Goal: Transaction & Acquisition: Purchase product/service

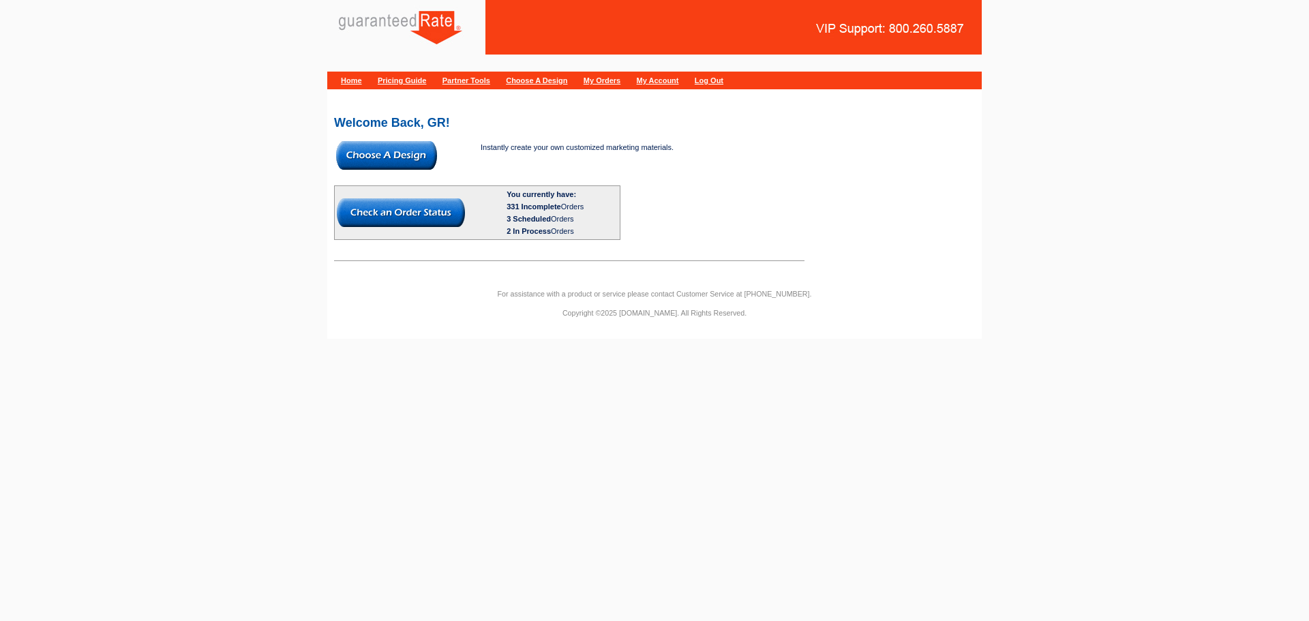
click at [419, 147] on img at bounding box center [386, 155] width 101 height 29
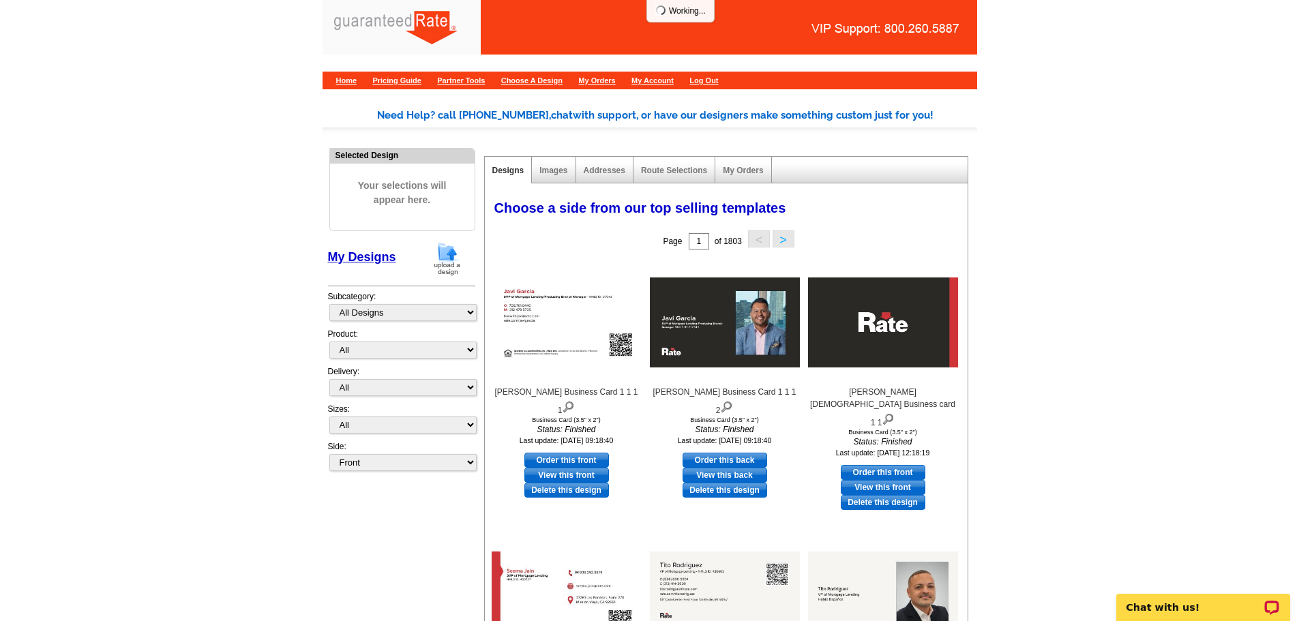
click at [445, 262] on img at bounding box center [446, 258] width 35 height 35
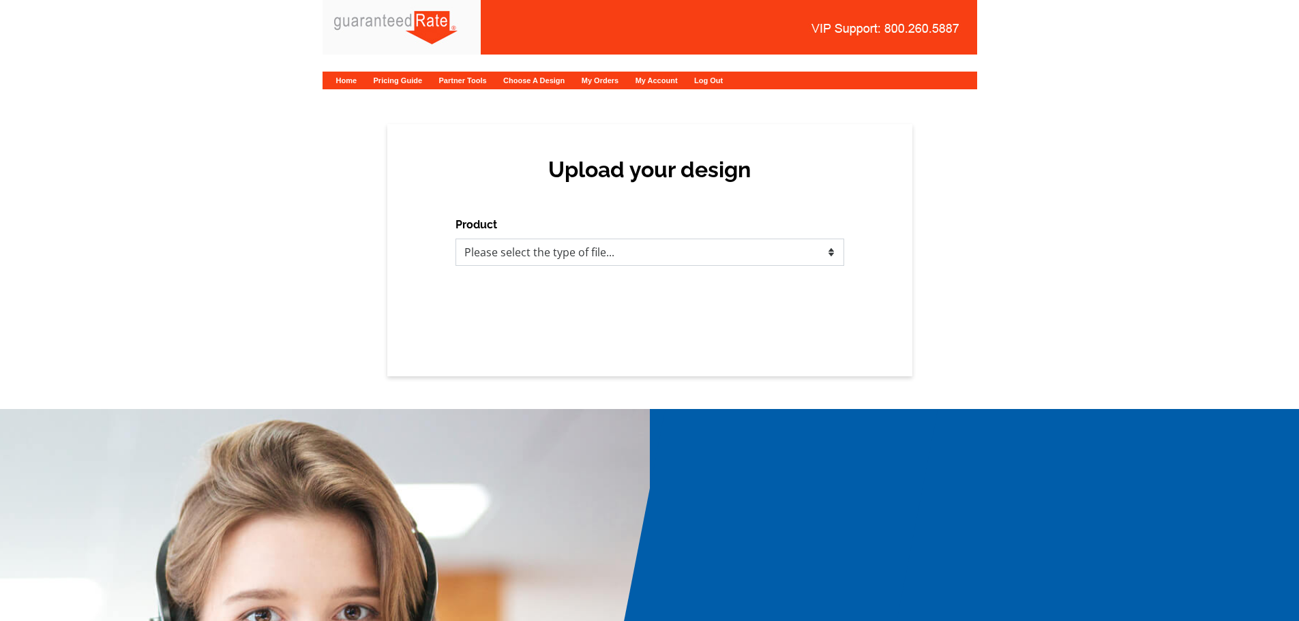
click at [494, 249] on select "Please select the type of file... Postcards Calendars Business Cards Letters an…" at bounding box center [649, 252] width 389 height 27
click at [455, 239] on select "Please select the type of file... Postcards Calendars Business Cards Letters an…" at bounding box center [649, 252] width 389 height 27
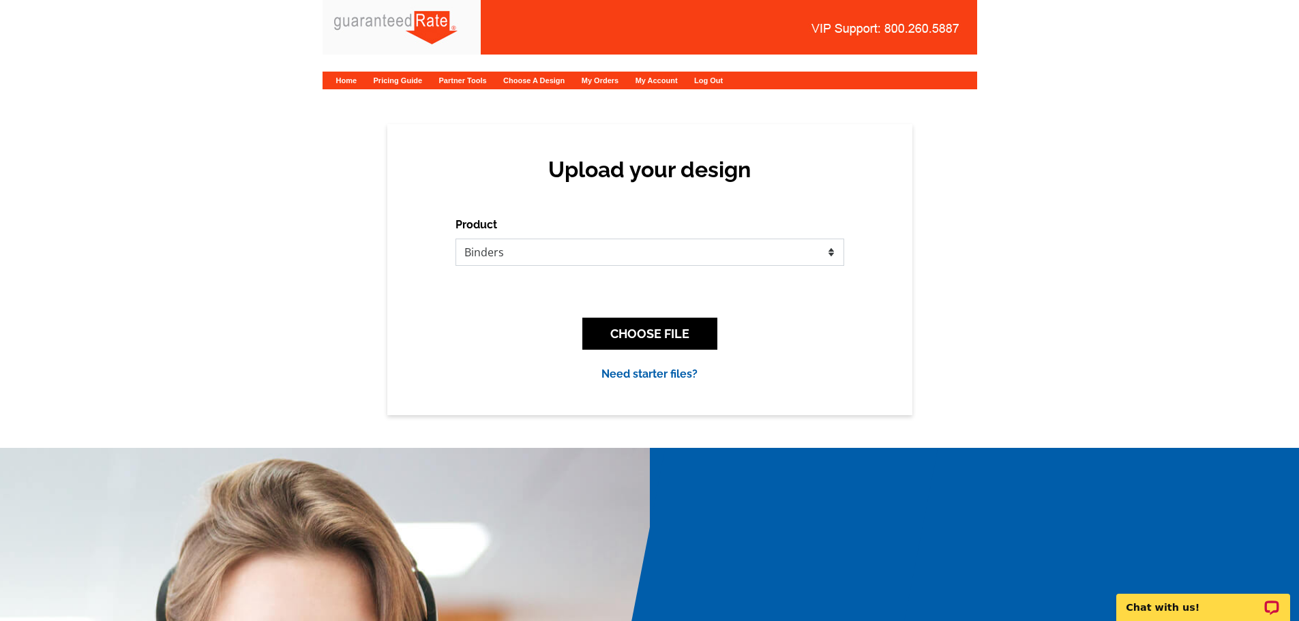
click at [530, 246] on select "Please select the type of file... Postcards Calendars Business Cards Letters an…" at bounding box center [649, 252] width 389 height 27
select select "2"
click at [455, 239] on select "Please select the type of file... Postcards Calendars Business Cards Letters an…" at bounding box center [649, 252] width 389 height 27
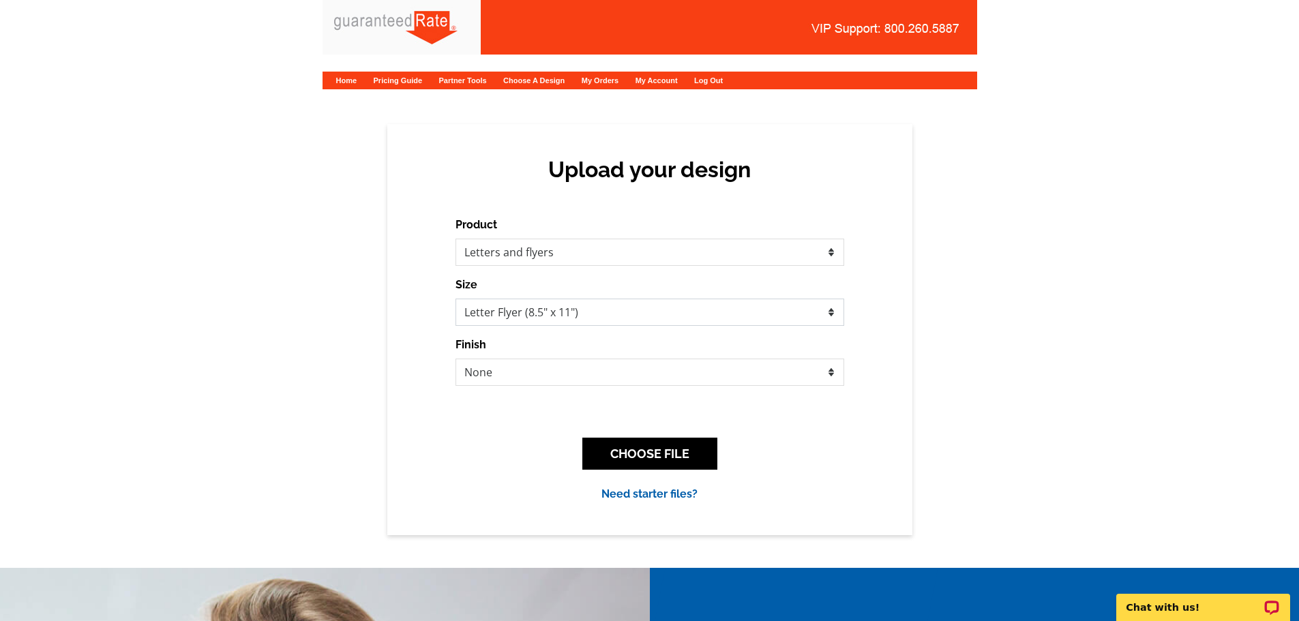
click at [524, 308] on select "Letter Flyer (8.5" x 11") Legal Flyer (8.5" x 14") Tabloid Flyer (11" x 17") GR…" at bounding box center [649, 312] width 389 height 27
click at [524, 313] on select "Letter Flyer (8.5" x 11") Legal Flyer (8.5" x 14") Tabloid Flyer (11" x 17") GR…" at bounding box center [649, 312] width 389 height 27
click at [499, 374] on select "None Envelope Mailer Bi-fold Mailer Tri-fold Mailer 3 hole punch" at bounding box center [649, 372] width 389 height 27
click at [516, 251] on select "Please select the type of file... Postcards Calendars Business Cards Letters an…" at bounding box center [649, 252] width 389 height 27
click at [508, 256] on select "Please select the type of file... Postcards Calendars Business Cards Letters an…" at bounding box center [649, 252] width 389 height 27
